Goal: Information Seeking & Learning: Learn about a topic

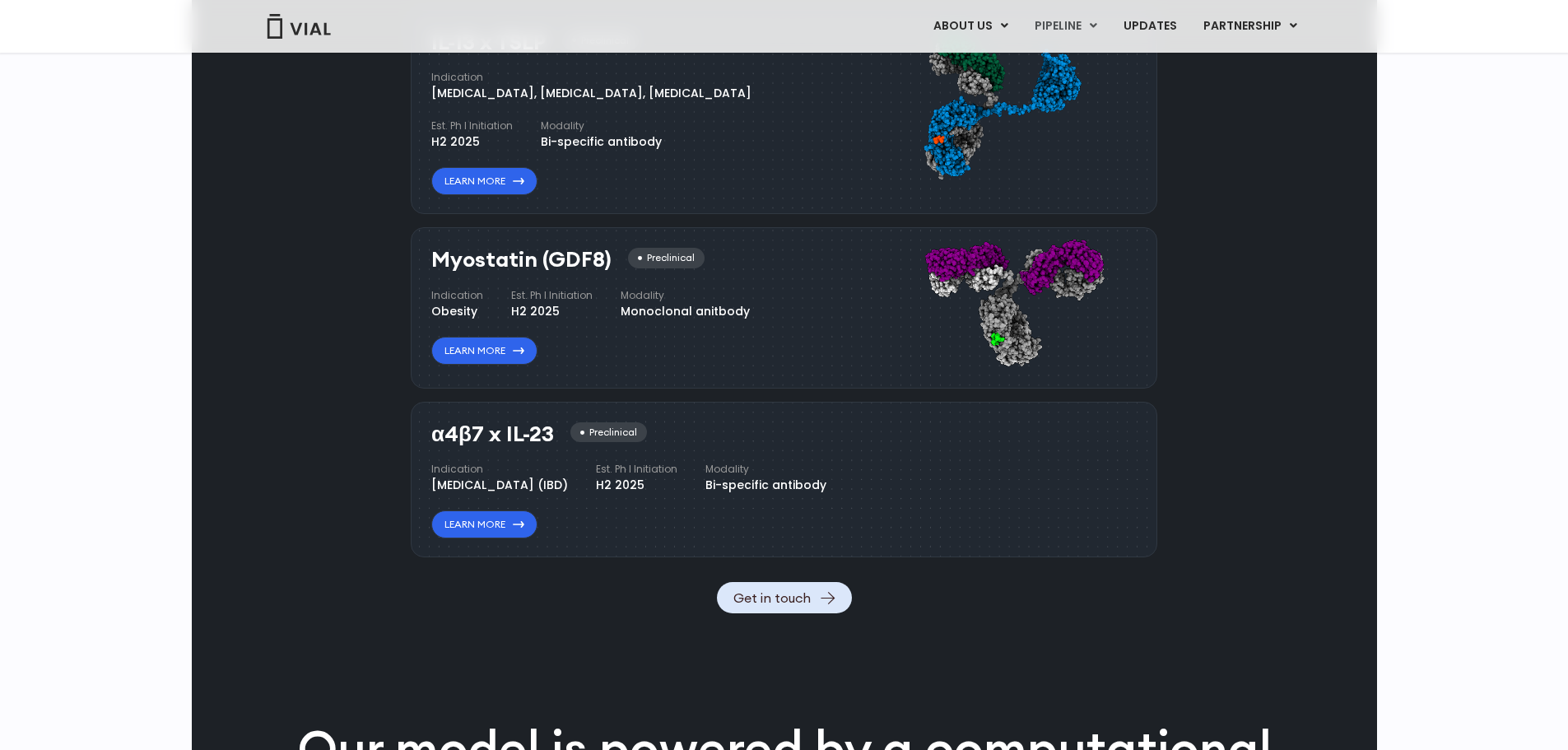
scroll to position [1647, 0]
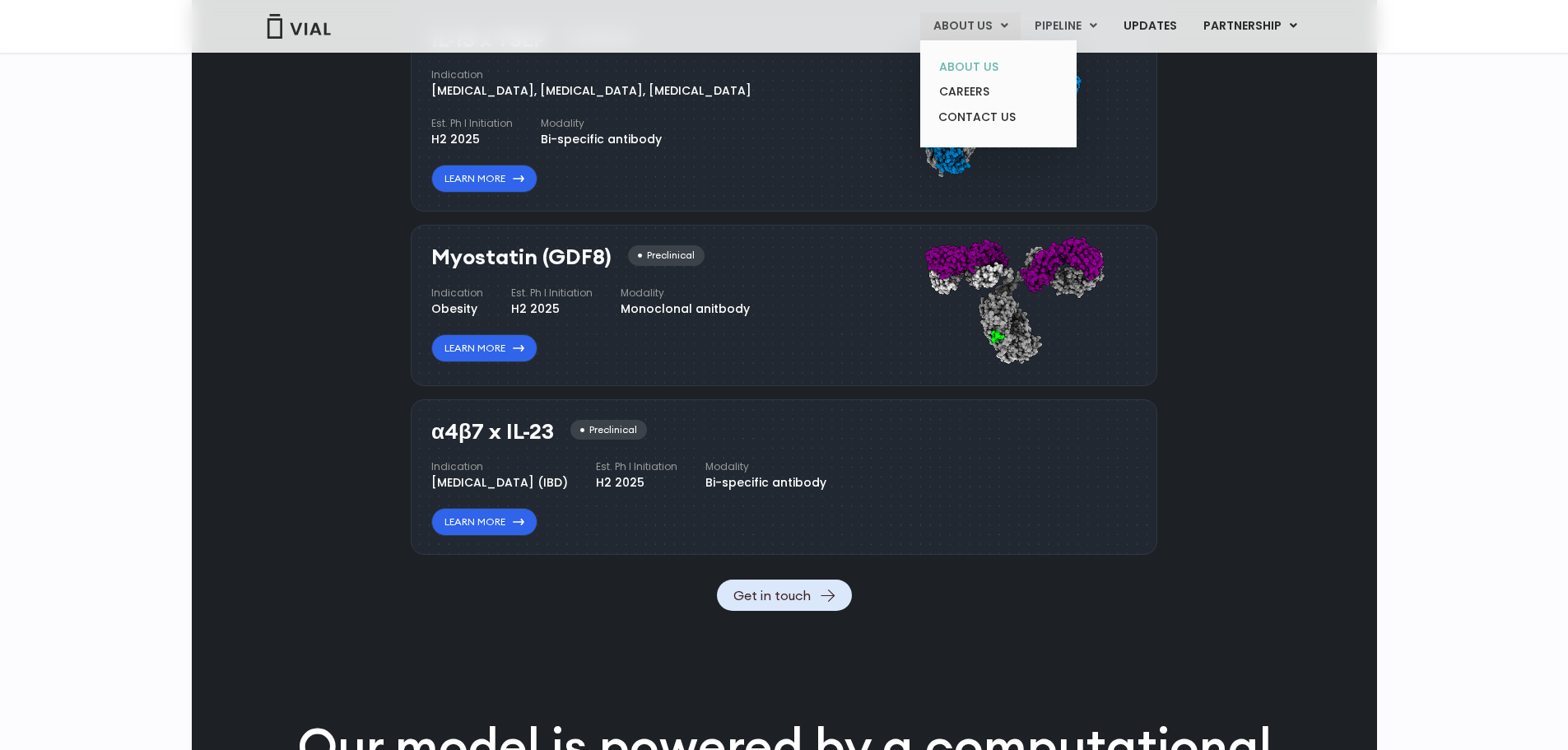
click at [984, 74] on link "ABOUT US" at bounding box center [998, 67] width 144 height 26
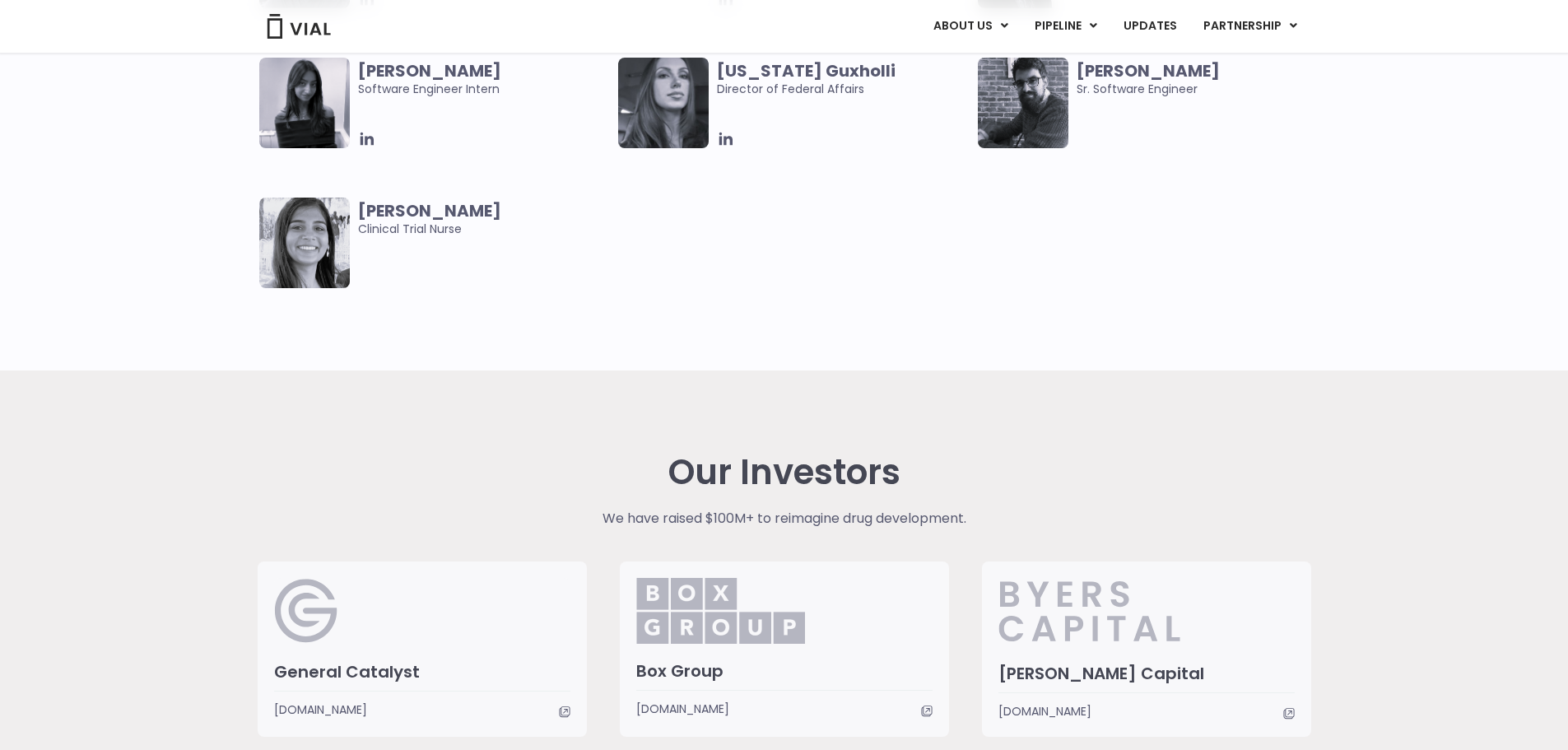
scroll to position [3870, 0]
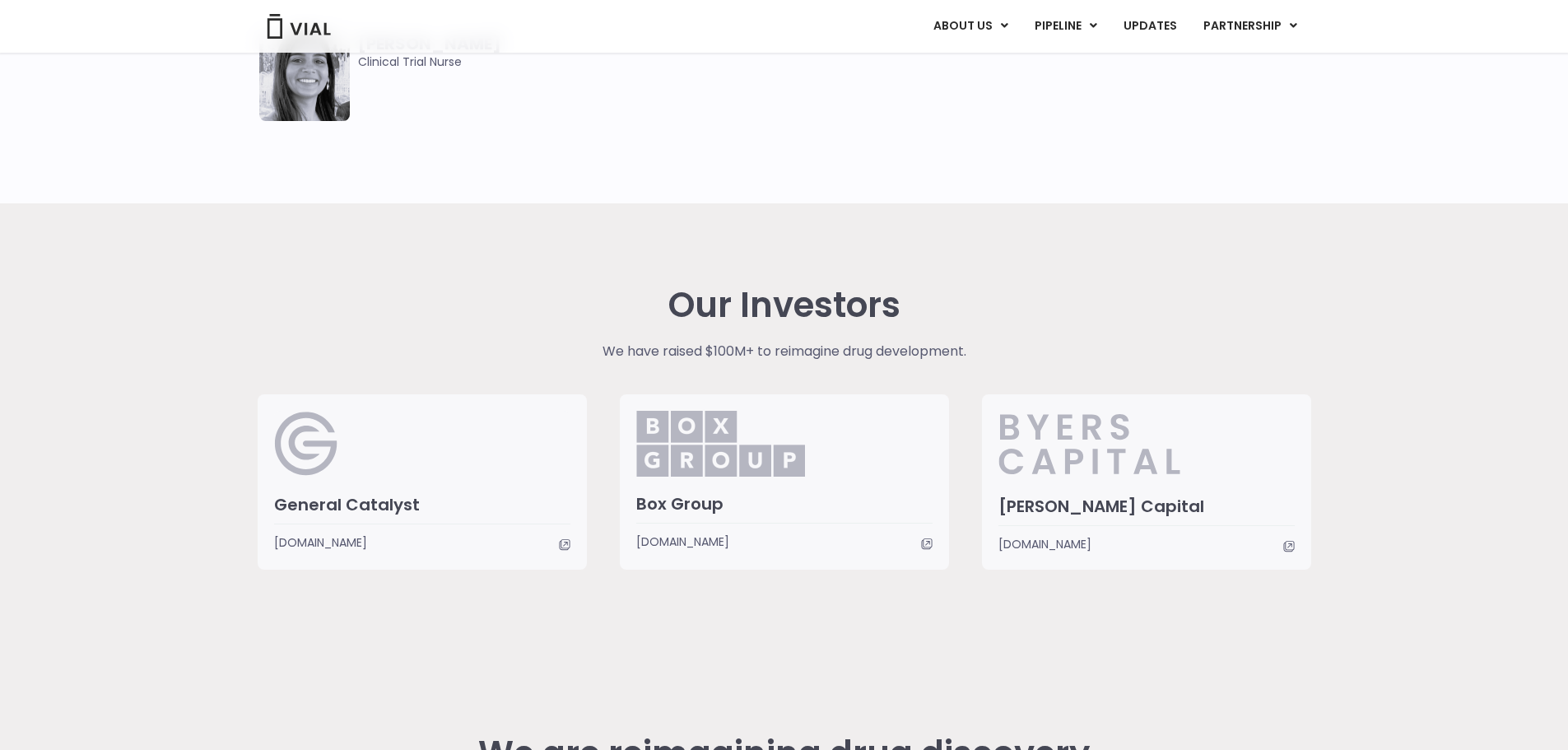
click at [755, 488] on div at bounding box center [785, 451] width 297 height 82
click at [392, 494] on h3 "General Catalyst" at bounding box center [422, 504] width 297 height 21
